Goal: Find specific page/section: Find specific page/section

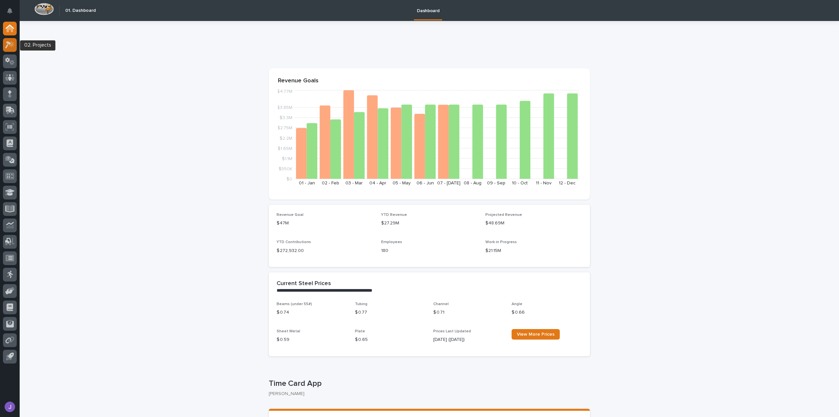
click at [13, 48] on icon at bounding box center [10, 45] width 10 height 8
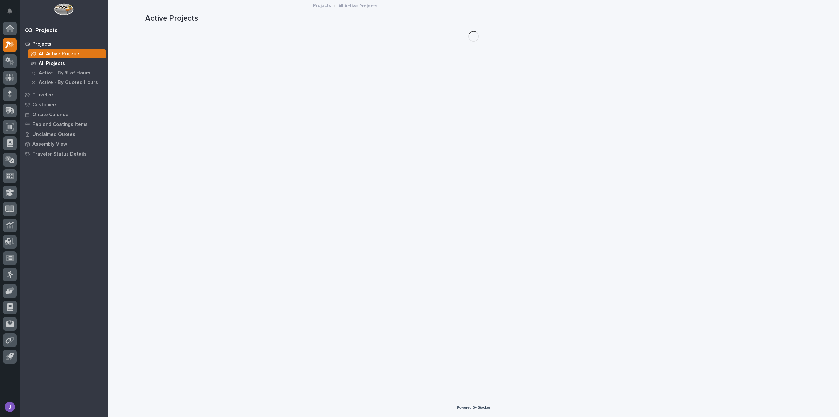
click at [47, 65] on p "All Projects" at bounding box center [52, 64] width 26 height 6
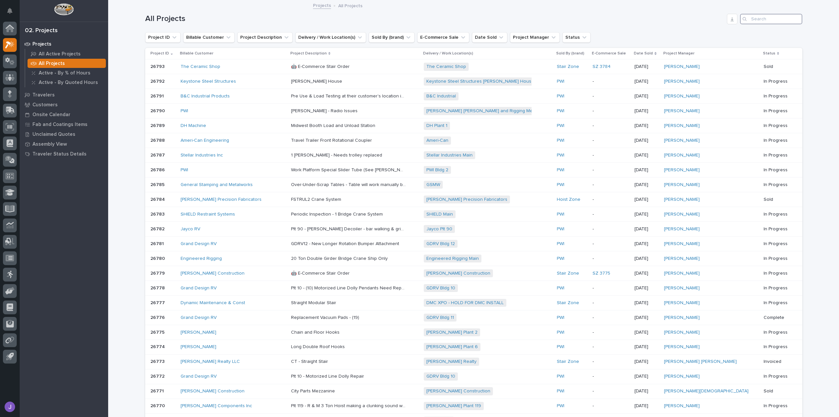
click at [765, 19] on input "Search" at bounding box center [771, 19] width 62 height 10
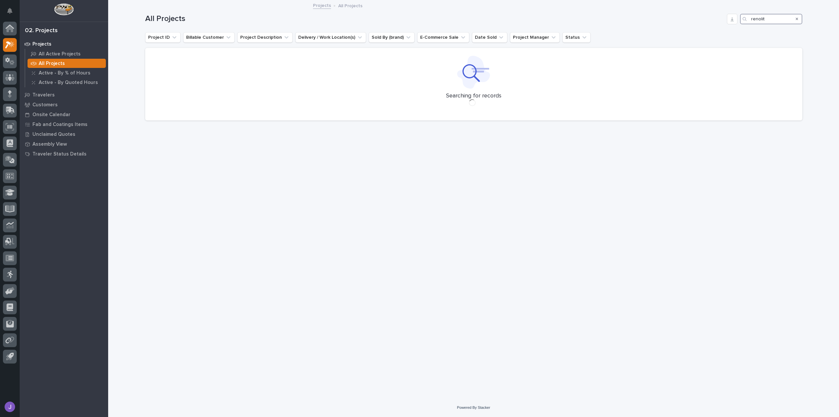
type input "renolit"
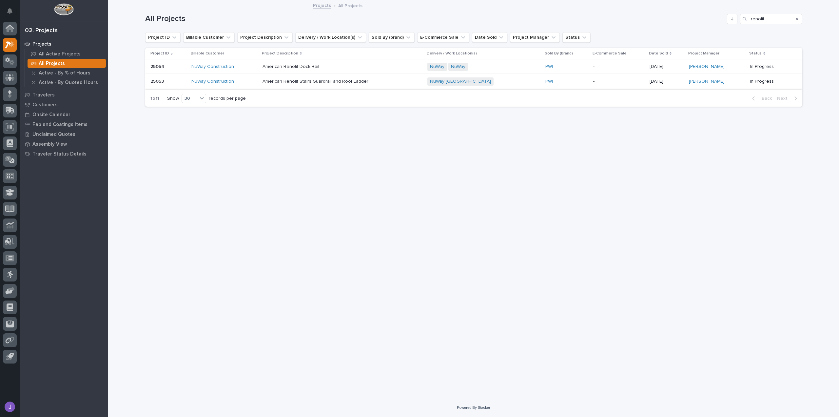
click at [225, 84] on link "NuWay Construction" at bounding box center [212, 82] width 43 height 6
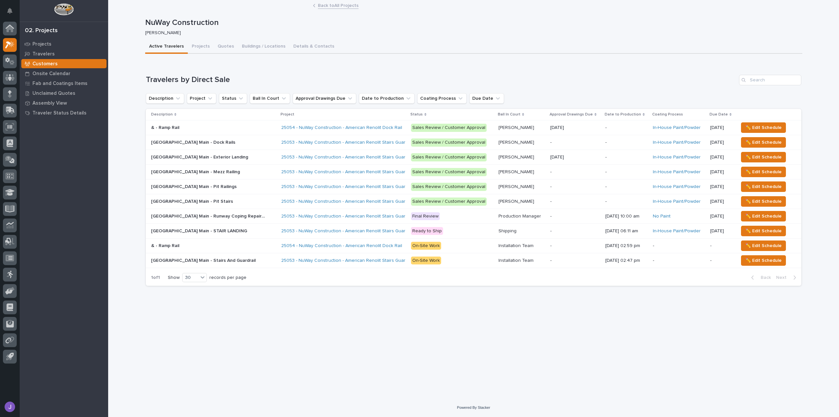
click at [221, 229] on p "[GEOGRAPHIC_DATA] Main - STAIR LANDING" at bounding box center [199, 230] width 97 height 7
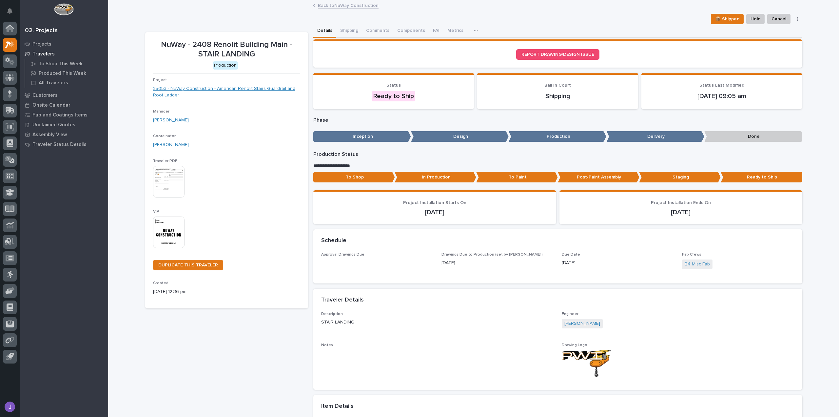
click at [243, 91] on link "25053 - NuWay Construction - American Renolit Stairs Guardrail and Roof Ladder" at bounding box center [226, 92] width 147 height 14
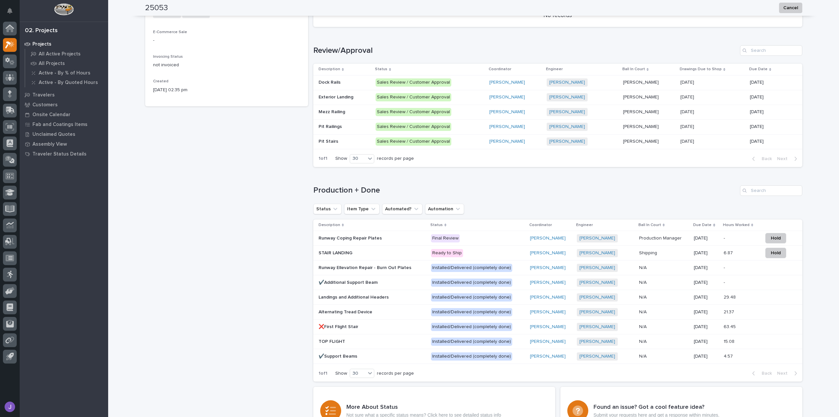
scroll to position [328, 0]
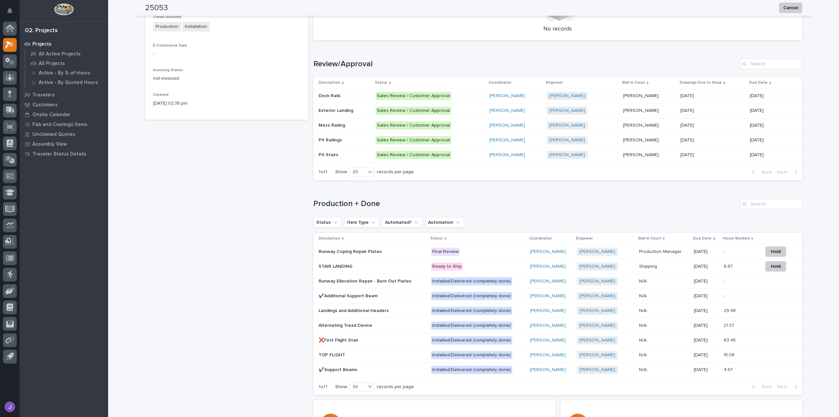
click at [357, 251] on p "Runway Coping Repair Plates" at bounding box center [351, 251] width 65 height 7
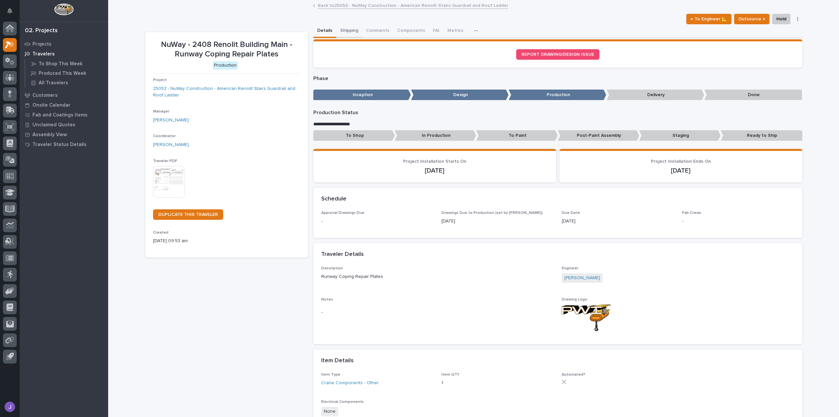
click at [346, 31] on button "Shipping" at bounding box center [349, 31] width 26 height 14
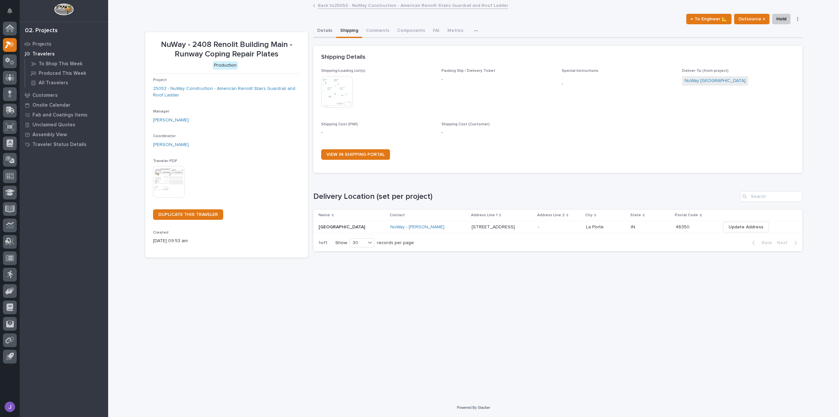
click at [328, 30] on button "Details" at bounding box center [324, 31] width 23 height 14
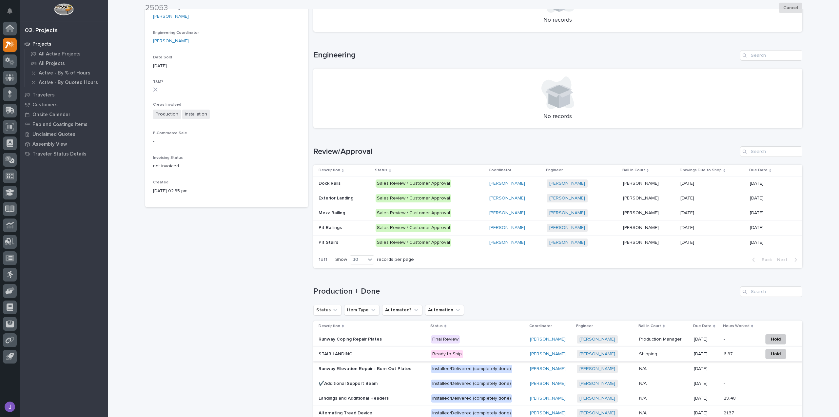
scroll to position [342, 0]
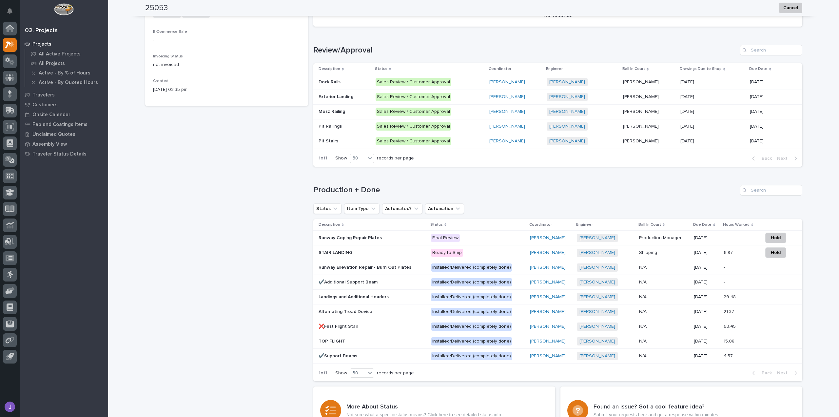
click at [337, 251] on p "STAIR LANDING" at bounding box center [336, 252] width 35 height 7
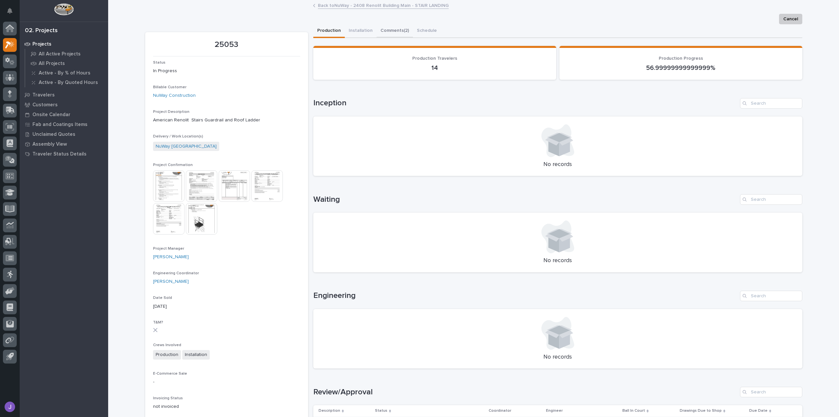
click at [387, 31] on button "Comments (2)" at bounding box center [395, 31] width 36 height 14
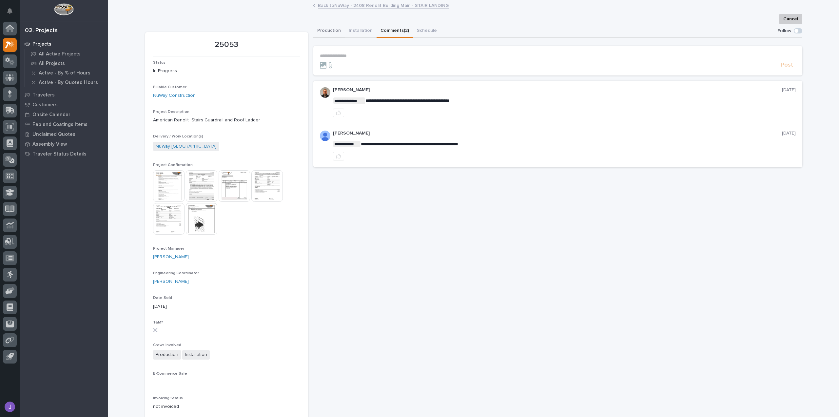
click at [328, 34] on button "Production" at bounding box center [328, 31] width 31 height 14
